Goal: Transaction & Acquisition: Book appointment/travel/reservation

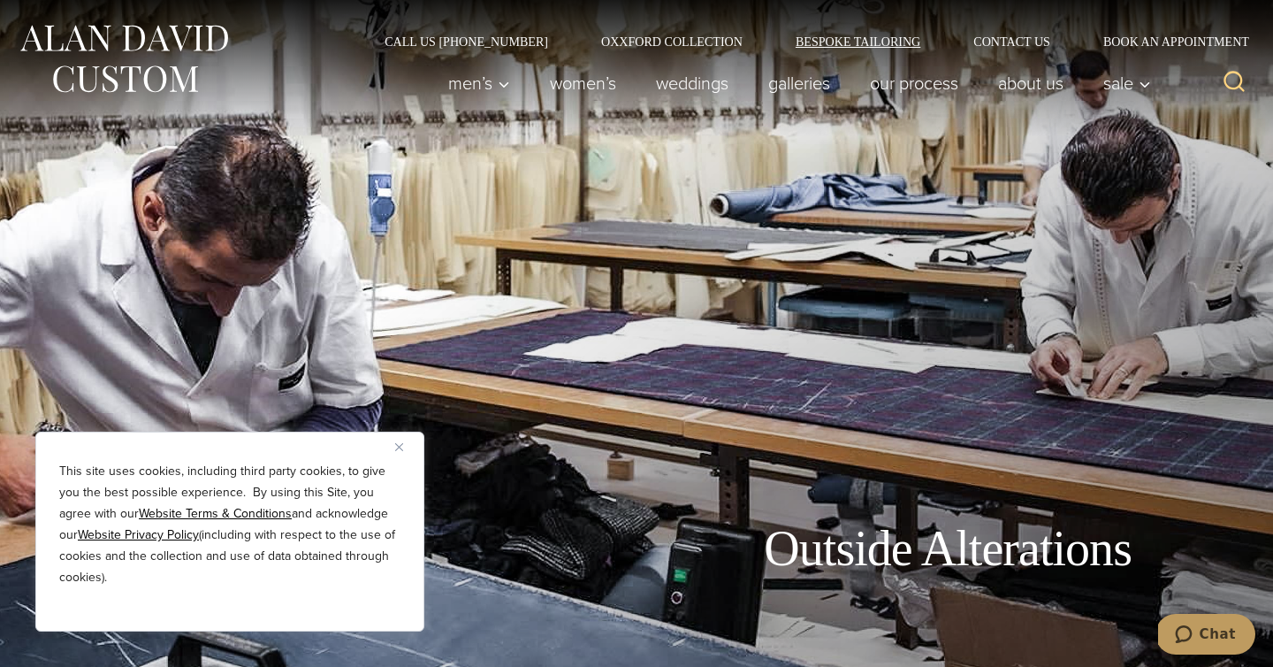
click at [853, 40] on link "Bespoke Tailoring" at bounding box center [858, 41] width 178 height 12
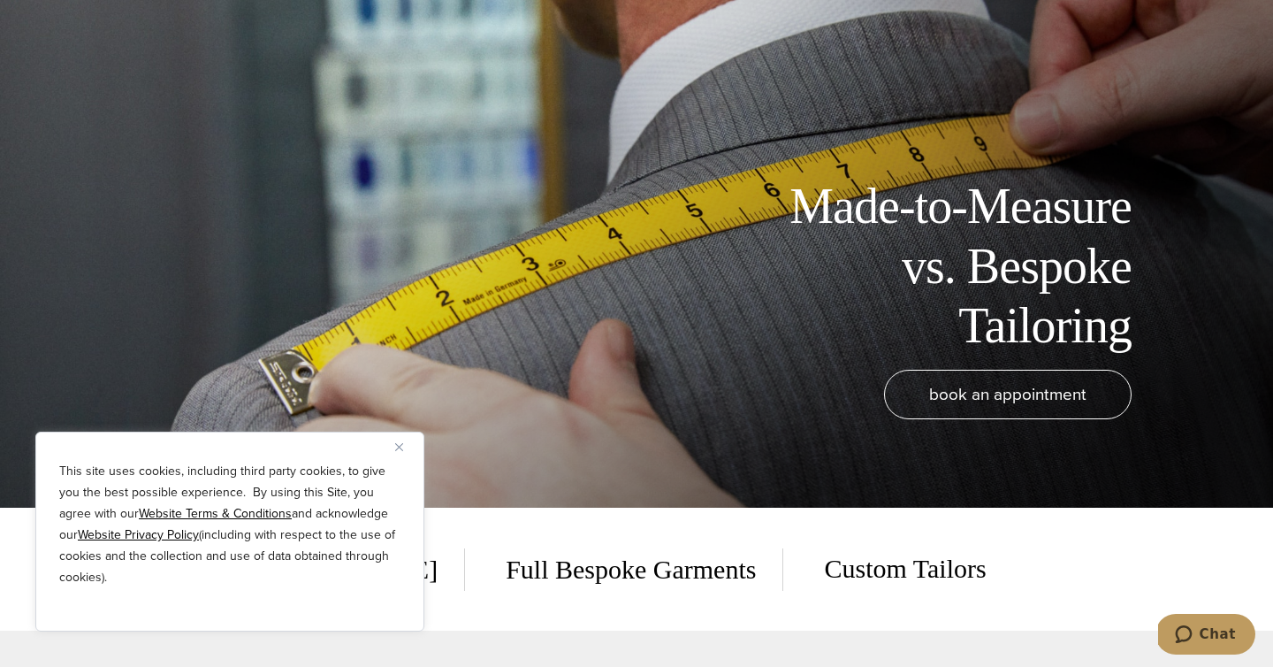
scroll to position [160, 0]
click at [394, 445] on div "This site uses cookies, including third party cookies, to give you the best pos…" at bounding box center [229, 532] width 389 height 200
click at [404, 444] on button "Close" at bounding box center [405, 446] width 21 height 21
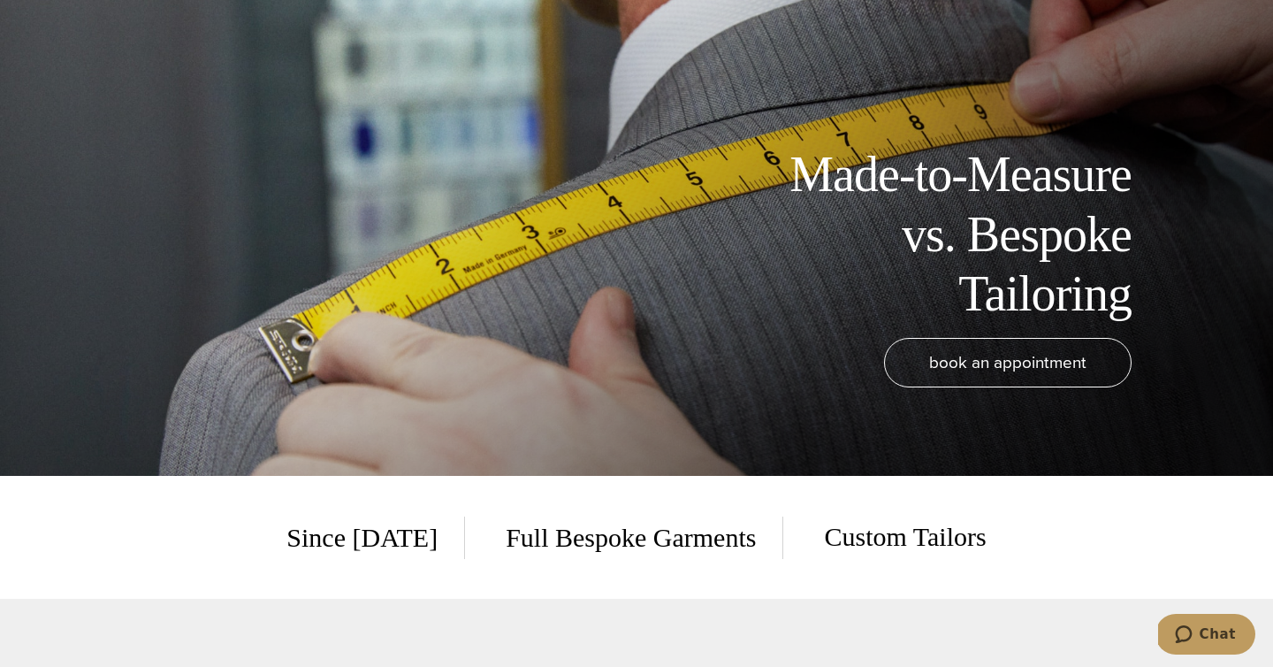
scroll to position [202, 0]
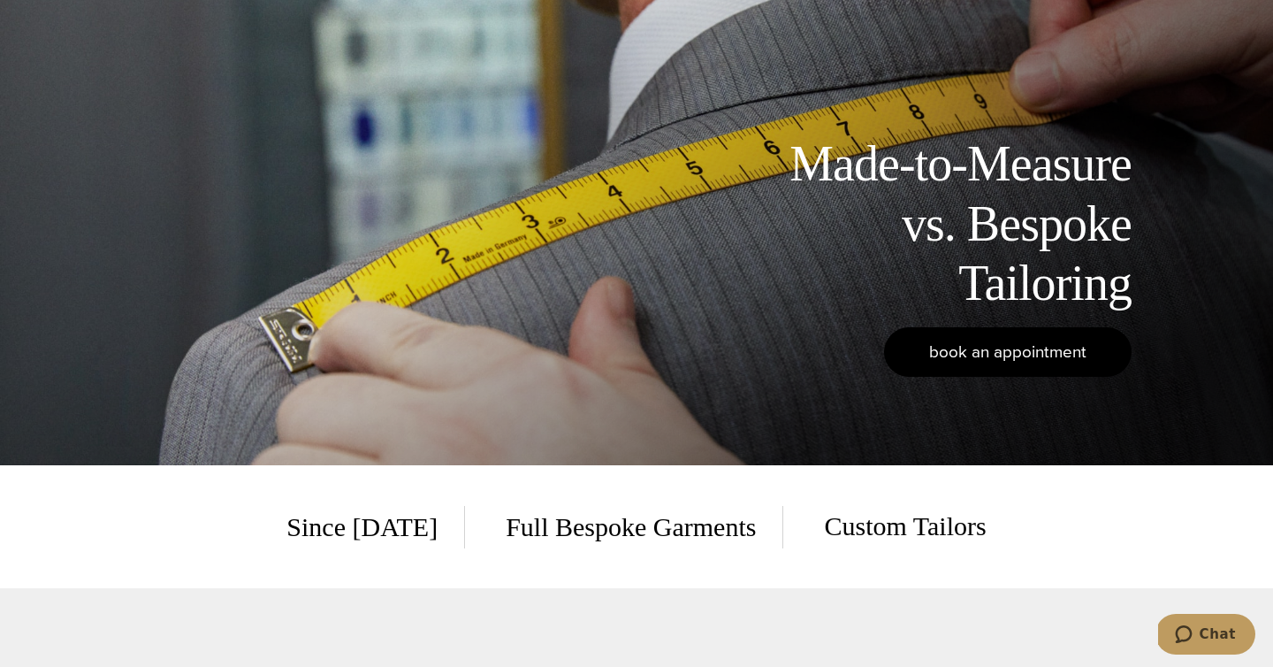
click at [1018, 353] on span "book an appointment" at bounding box center [1007, 352] width 157 height 26
